Goal: Task Accomplishment & Management: Manage account settings

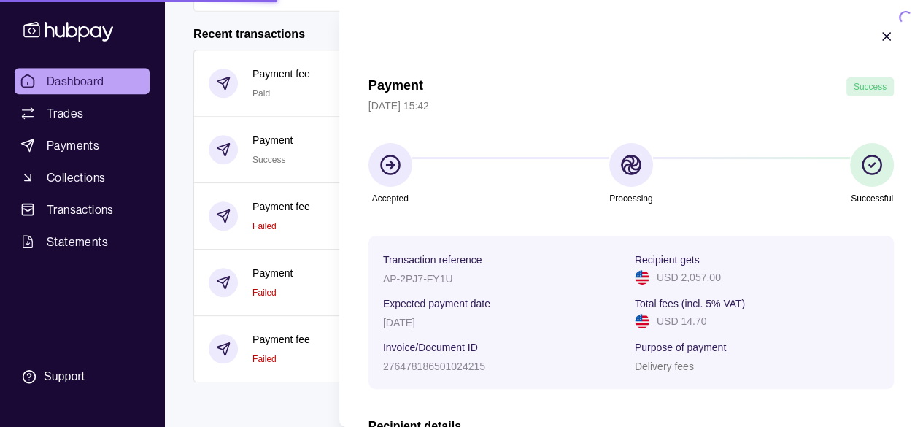
scroll to position [336, 0]
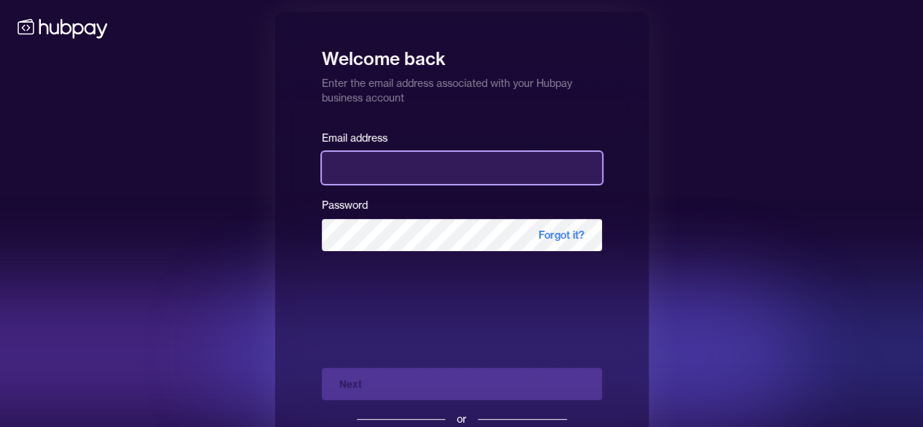
click at [410, 174] on input "email" at bounding box center [462, 168] width 280 height 32
type input "**********"
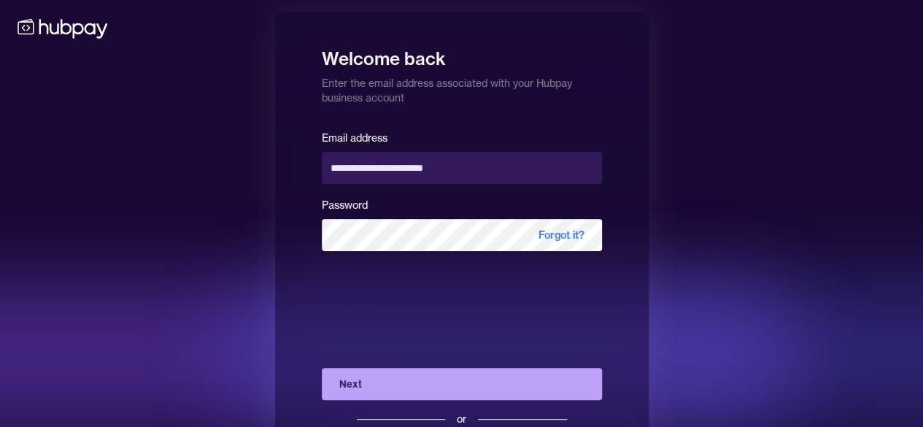
click at [418, 388] on button "Next" at bounding box center [462, 384] width 280 height 32
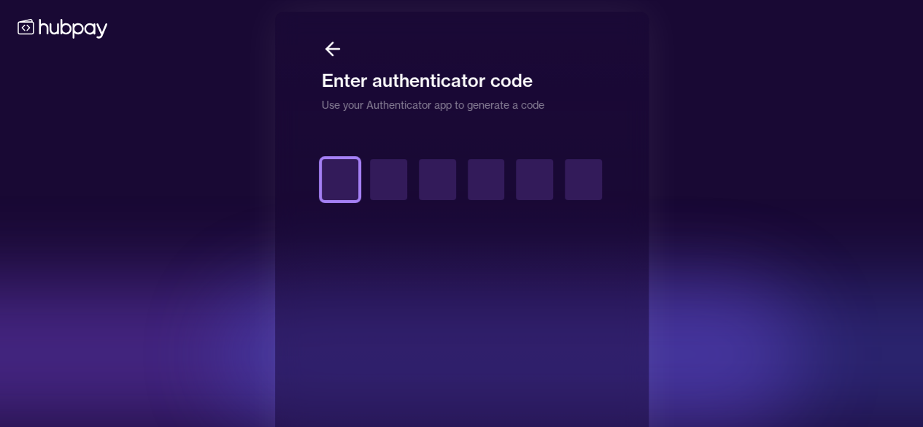
type input "*"
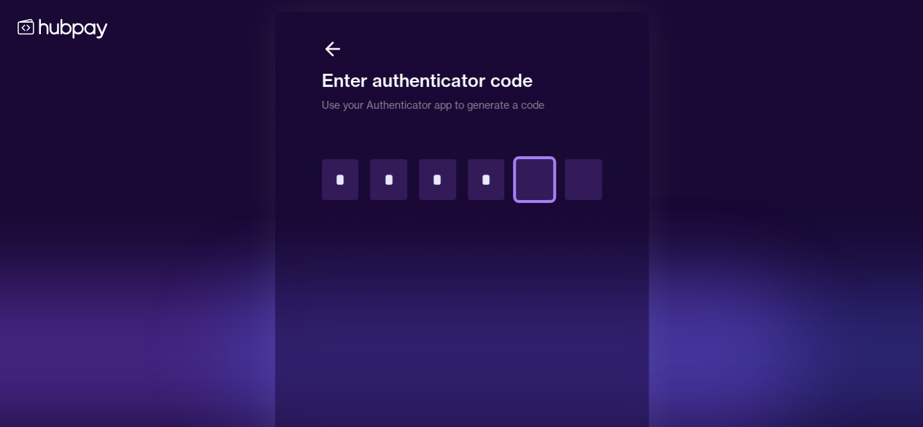
type input "*"
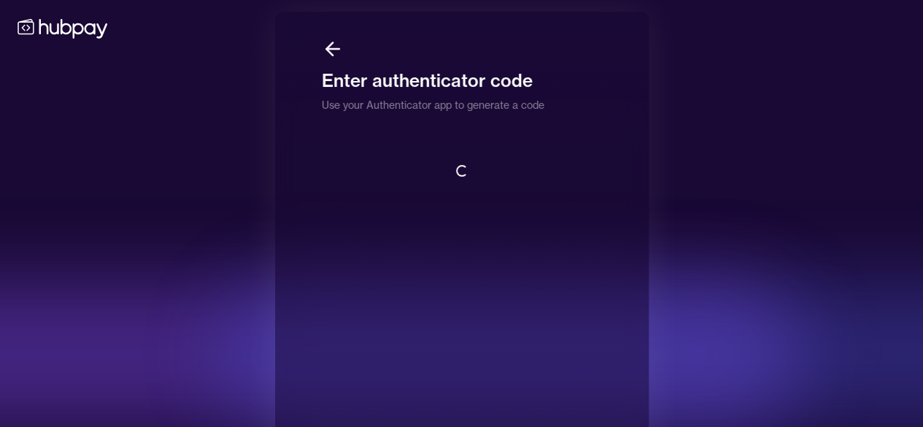
scroll to position [1, 0]
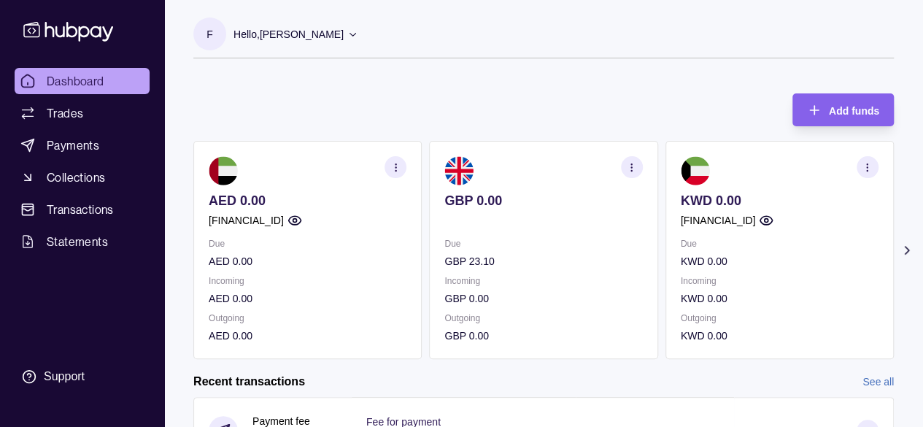
click at [902, 255] on icon at bounding box center [907, 250] width 15 height 15
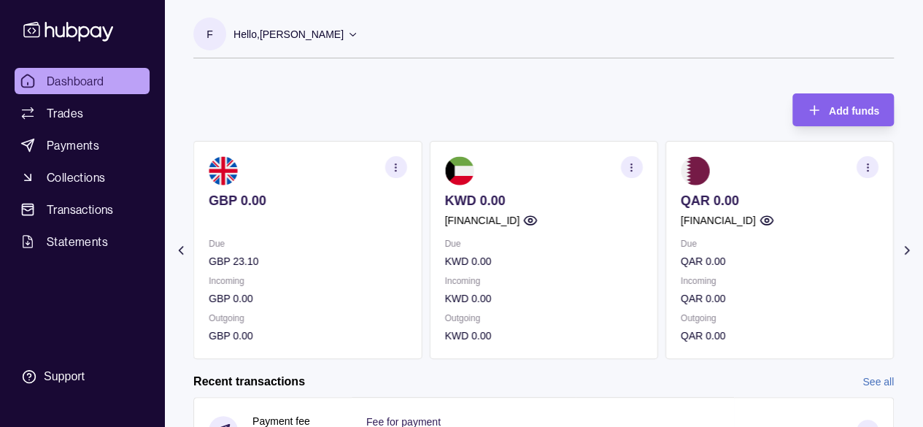
click at [902, 255] on icon at bounding box center [907, 250] width 15 height 15
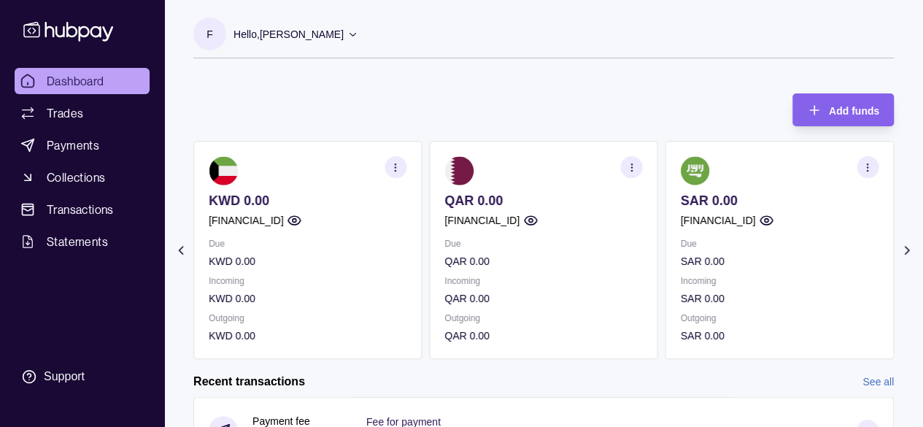
click at [910, 252] on icon at bounding box center [907, 250] width 15 height 15
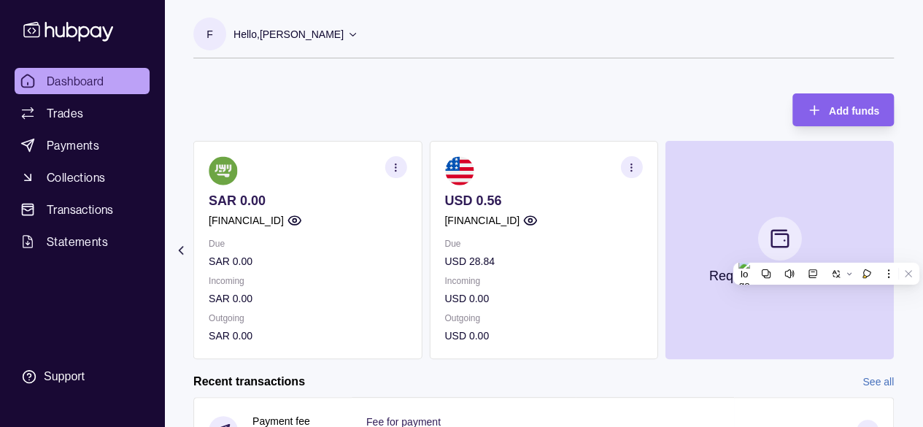
click at [180, 254] on icon at bounding box center [181, 250] width 15 height 15
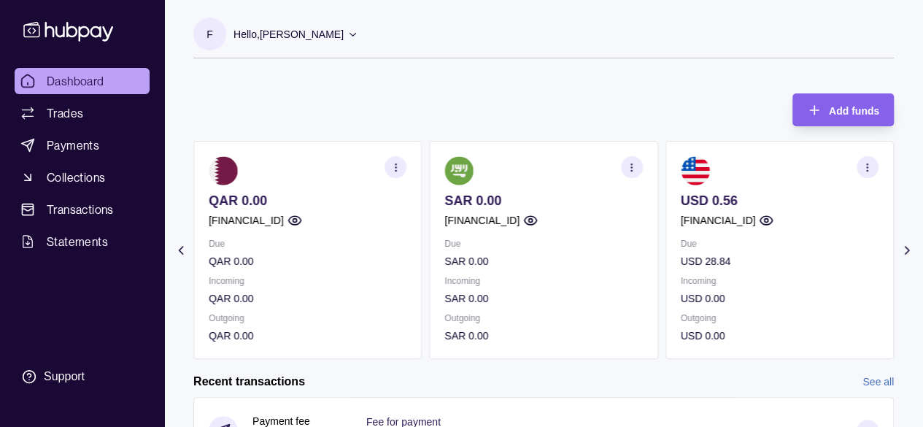
click at [180, 254] on icon at bounding box center [181, 250] width 15 height 15
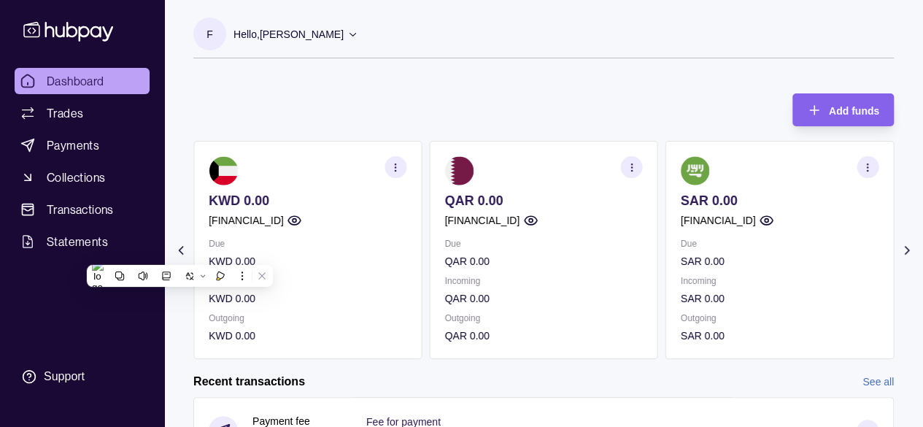
click at [180, 254] on icon at bounding box center [181, 250] width 15 height 15
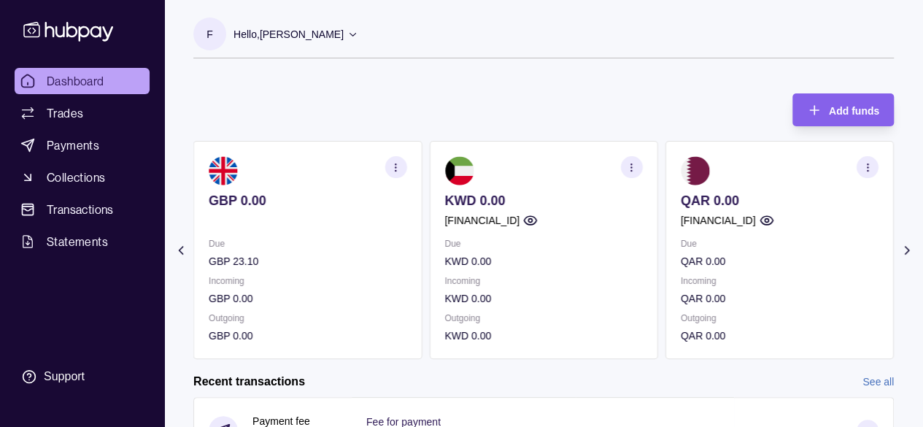
click at [180, 254] on icon at bounding box center [181, 250] width 15 height 15
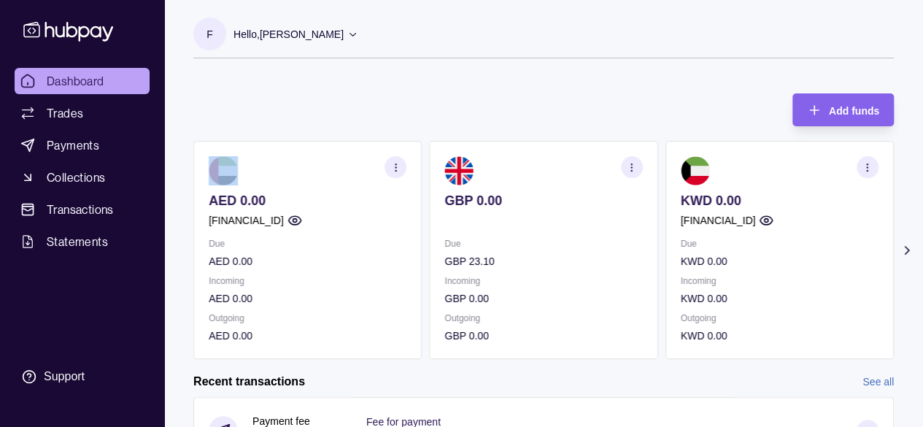
click at [333, 106] on div "Add funds AED 0.00 [FINANCIAL_ID] Due AED 0.00 Incoming AED 0.00 Outgoing AED 0…" at bounding box center [543, 219] width 701 height 280
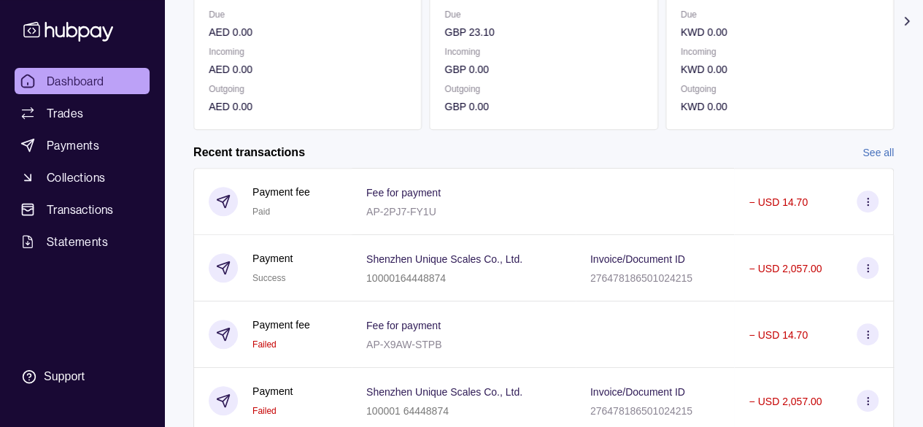
scroll to position [231, 0]
click at [296, 144] on h2 "Recent transactions" at bounding box center [249, 151] width 112 height 16
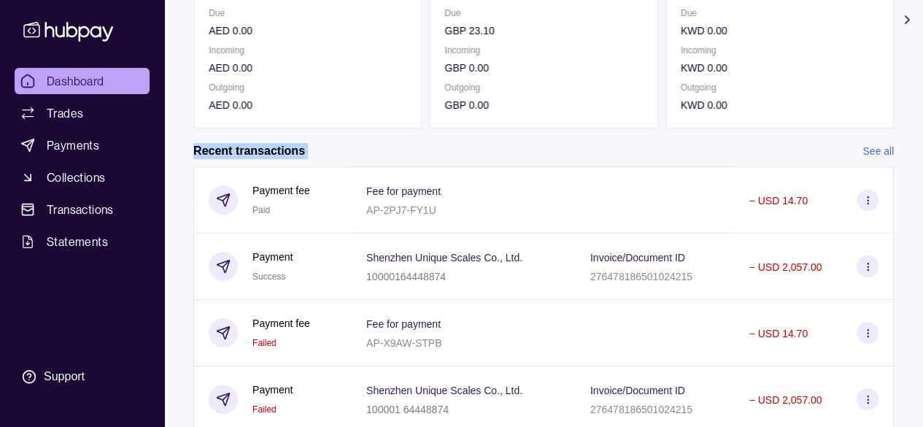
click at [296, 144] on h2 "Recent transactions" at bounding box center [249, 151] width 112 height 16
click at [368, 147] on div "Recent transactions See all" at bounding box center [543, 151] width 701 height 16
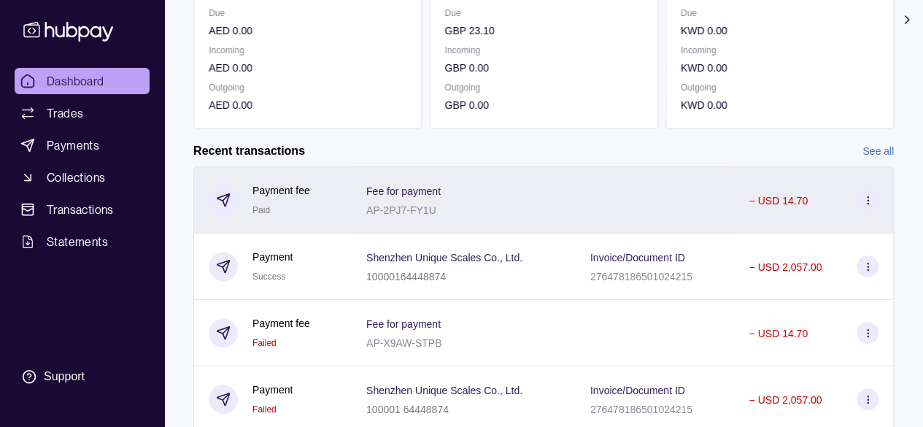
click at [415, 196] on span "Fee for payment" at bounding box center [403, 191] width 74 height 18
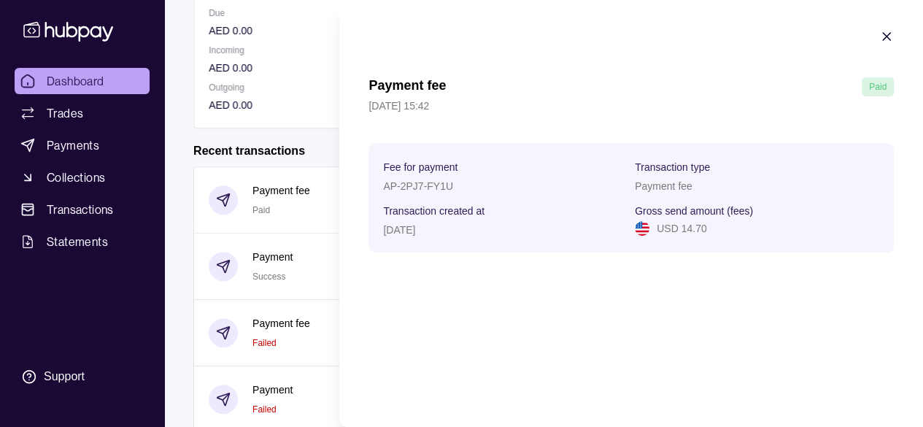
click at [886, 37] on icon "button" at bounding box center [886, 36] width 7 height 7
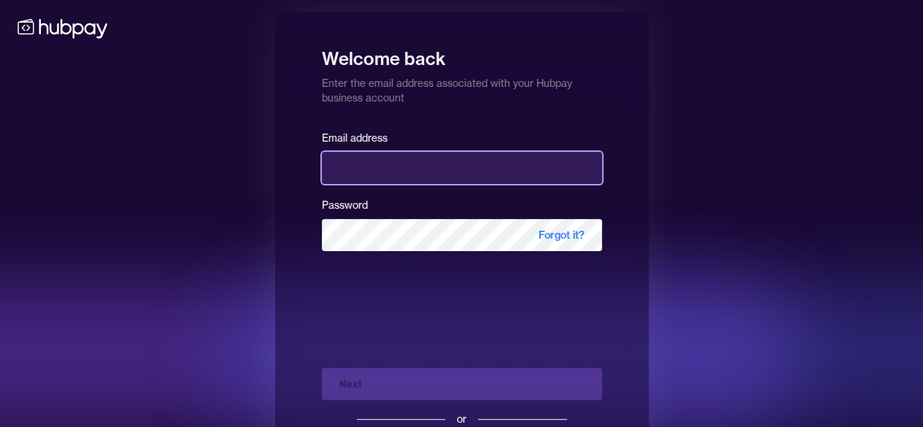
click at [486, 157] on input "email" at bounding box center [462, 168] width 280 height 32
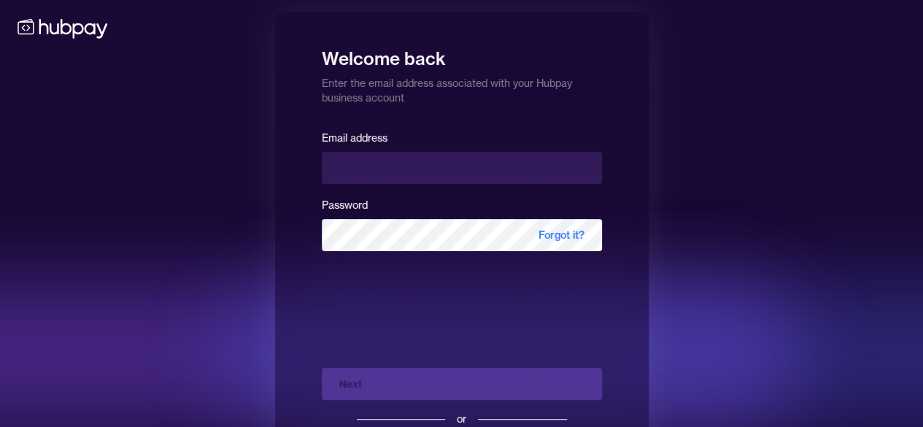
click at [715, 53] on div "Welcome back Enter the email address associated with your Hubpay business accou…" at bounding box center [461, 252] width 923 height 505
